Goal: Transaction & Acquisition: Obtain resource

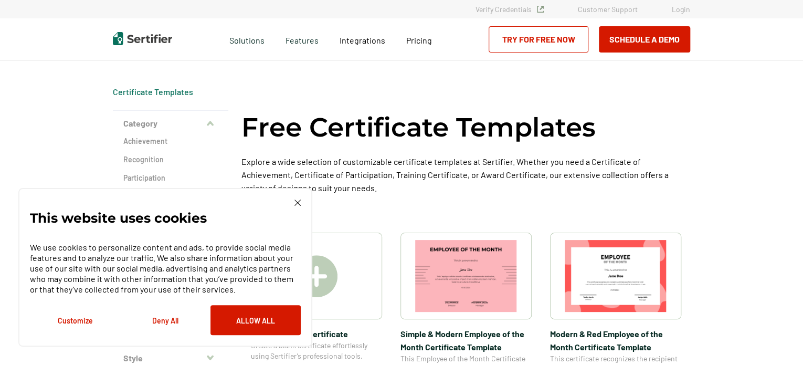
click at [298, 203] on img at bounding box center [298, 203] width 6 height 6
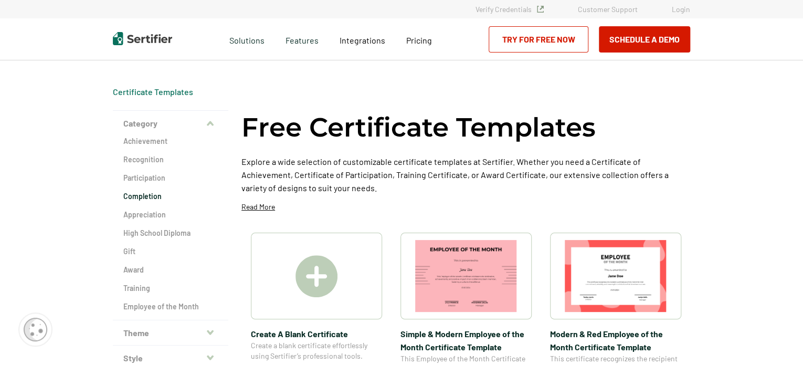
click at [156, 196] on h2 "Completion" at bounding box center [170, 196] width 95 height 11
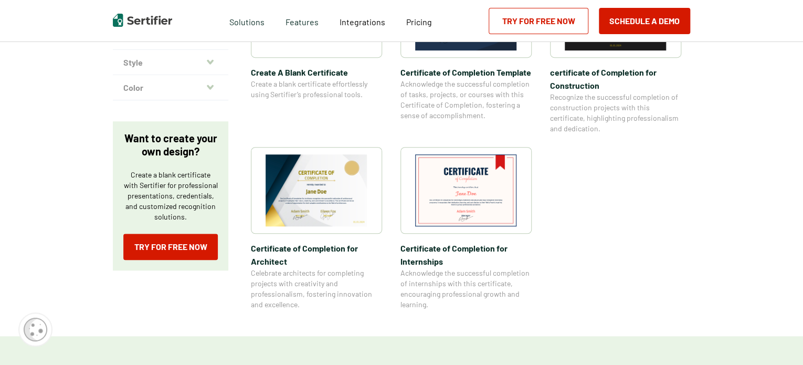
scroll to position [302, 0]
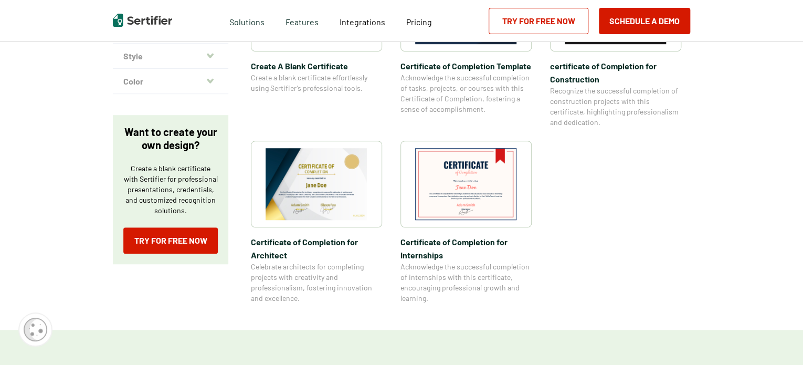
click at [485, 191] on img at bounding box center [466, 184] width 102 height 72
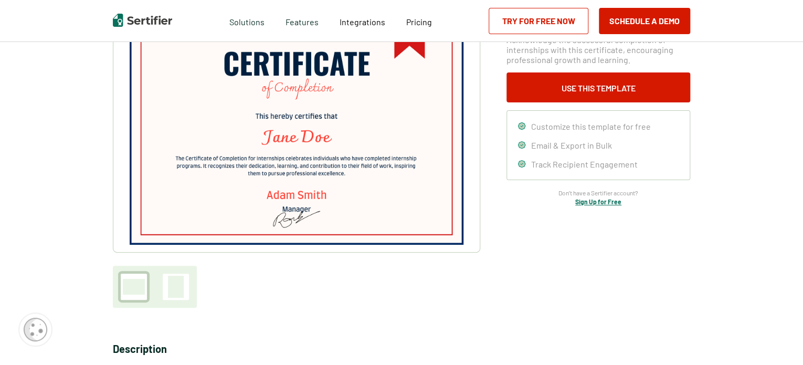
scroll to position [46, 0]
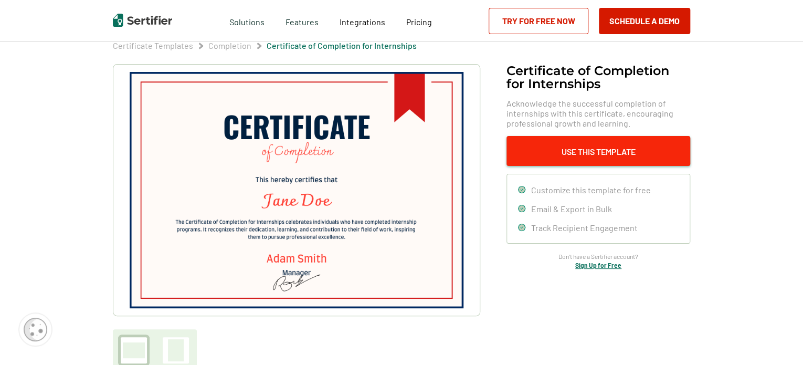
click at [630, 158] on button "Use This Template" at bounding box center [599, 151] width 184 height 30
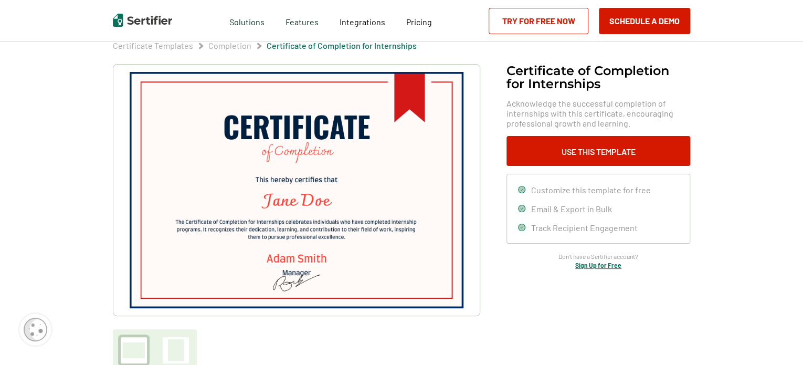
scroll to position [302, 0]
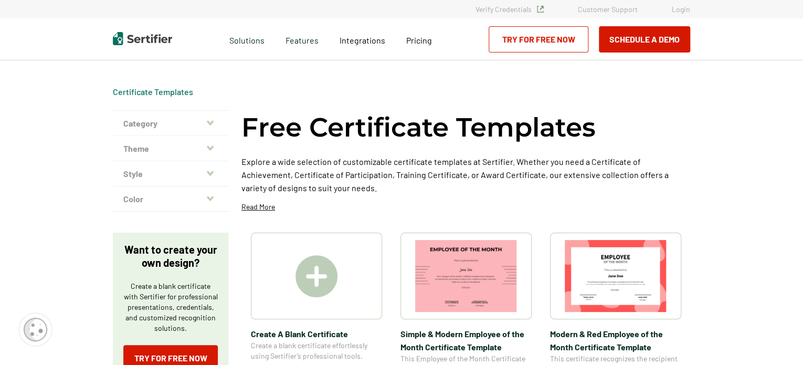
click at [325, 259] on img at bounding box center [317, 276] width 42 height 42
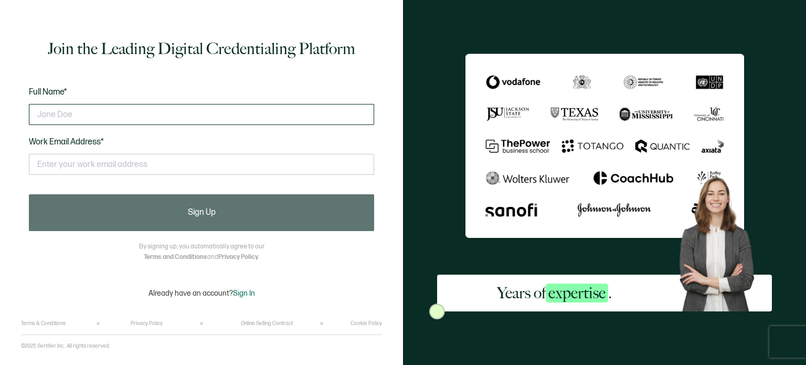
click at [146, 114] on input "text" at bounding box center [201, 114] width 345 height 21
type input "[PERSON_NAME]"
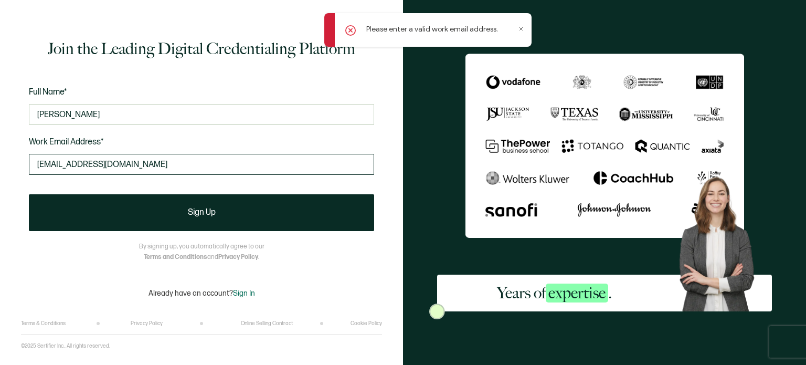
drag, startPoint x: 128, startPoint y: 164, endPoint x: 112, endPoint y: 164, distance: 16.3
click at [112, 164] on input "ashleybrummette@gmail.com" at bounding box center [201, 164] width 345 height 21
click at [61, 161] on input "ashleybrummette@warrcloud.com" at bounding box center [201, 164] width 345 height 21
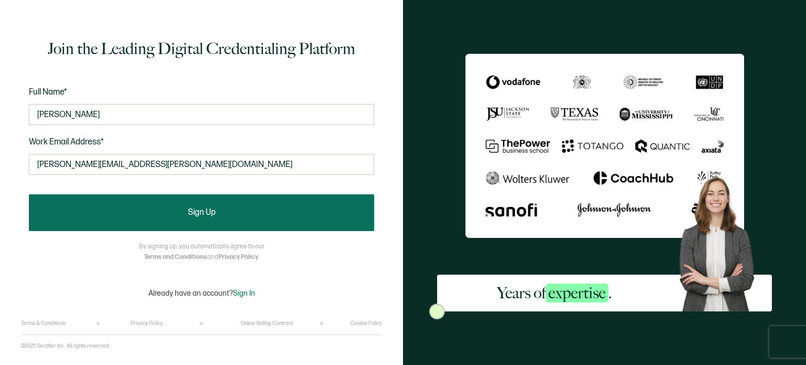
type input "ashley.brummette@warrcloud.com"
click at [243, 201] on button "Sign Up" at bounding box center [201, 212] width 345 height 37
